Goal: Information Seeking & Learning: Learn about a topic

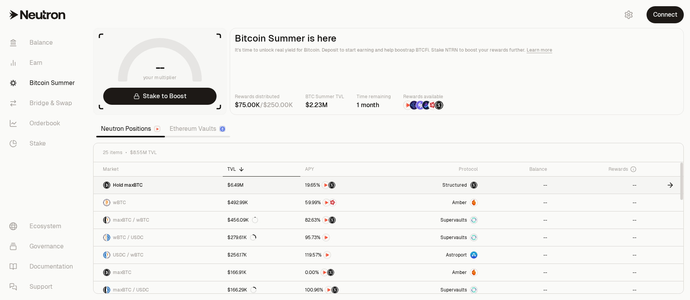
click at [194, 184] on link "Hold maxBTC" at bounding box center [158, 185] width 129 height 17
click at [200, 123] on link "Ethereum Vaults" at bounding box center [197, 129] width 65 height 16
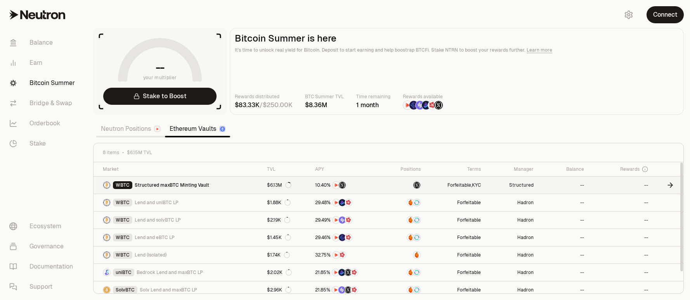
click at [198, 182] on span "Structured maxBTC Minting Vault" at bounding box center [172, 185] width 75 height 6
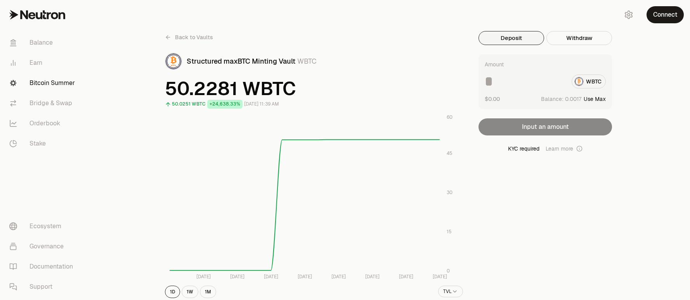
click at [168, 35] on icon at bounding box center [168, 37] width 6 height 6
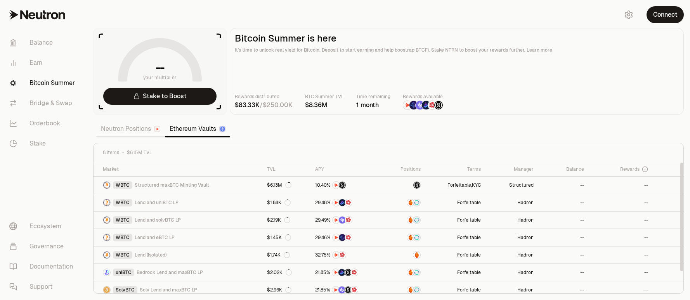
click at [144, 126] on link "Neutron Positions" at bounding box center [130, 129] width 69 height 16
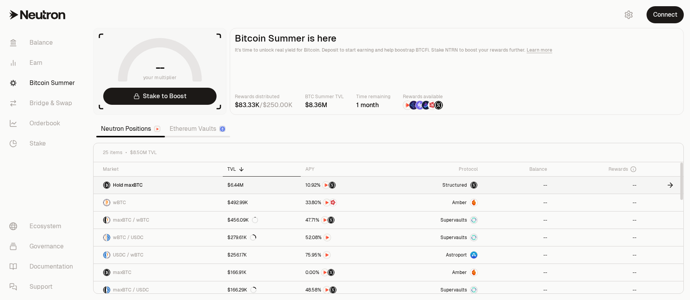
click at [130, 184] on span "Hold maxBTC" at bounding box center [128, 185] width 30 height 6
click at [198, 128] on link "Ethereum Vaults" at bounding box center [197, 129] width 65 height 16
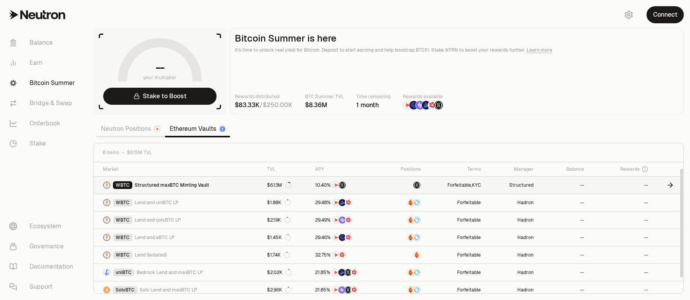
scroll to position [23, 0]
